Goal: Task Accomplishment & Management: Manage account settings

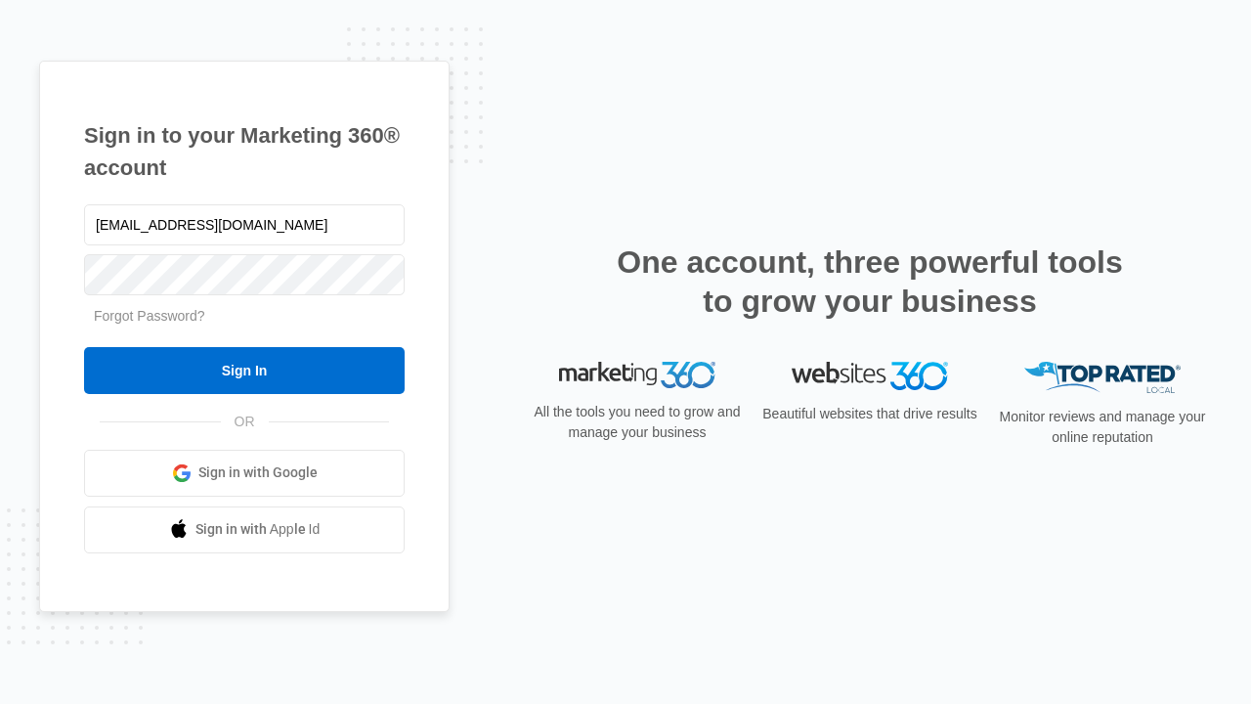
type input "[EMAIL_ADDRESS][DOMAIN_NAME]"
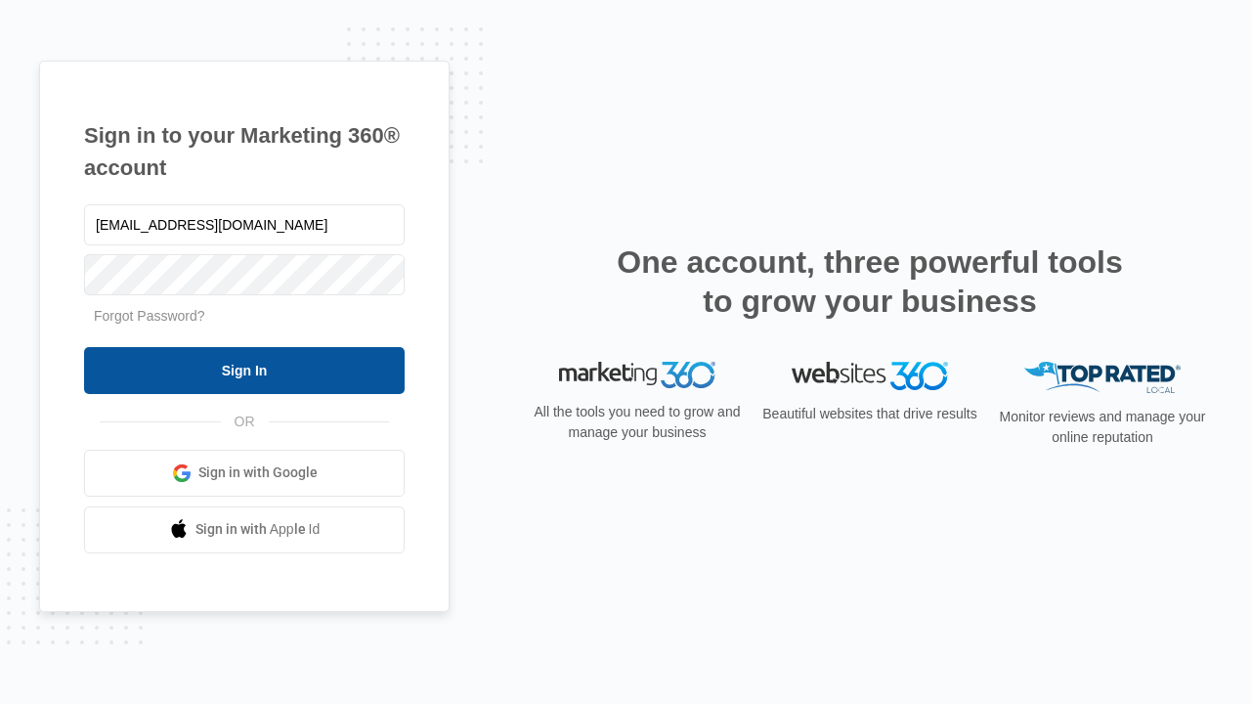
click at [244, 370] on input "Sign In" at bounding box center [244, 370] width 321 height 47
